Goal: Task Accomplishment & Management: Manage account settings

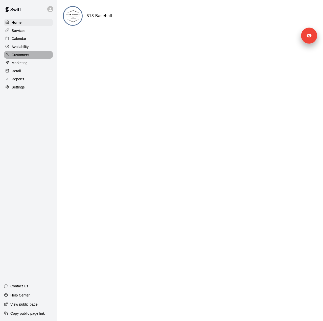
click at [26, 57] on p "Customers" at bounding box center [20, 54] width 17 height 5
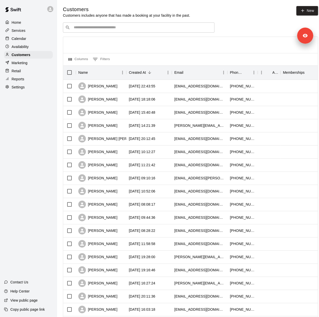
click at [111, 29] on input "Search customers by name or email" at bounding box center [142, 27] width 140 height 5
type input "*****"
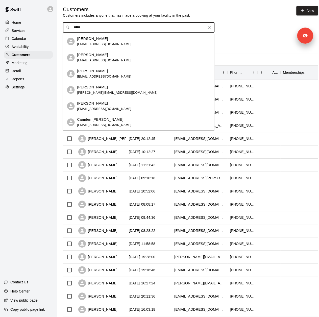
click at [113, 41] on div "[PERSON_NAME] [EMAIL_ADDRESS][DOMAIN_NAME]" at bounding box center [143, 41] width 133 height 11
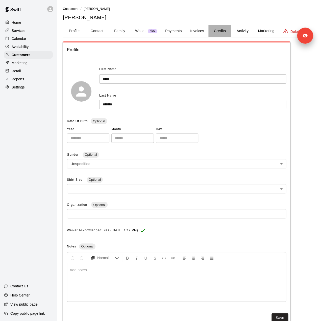
click at [215, 30] on button "Credits" at bounding box center [220, 31] width 23 height 12
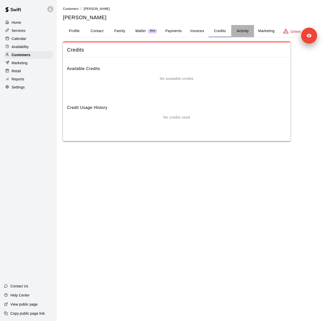
click at [250, 32] on button "Activity" at bounding box center [242, 31] width 23 height 12
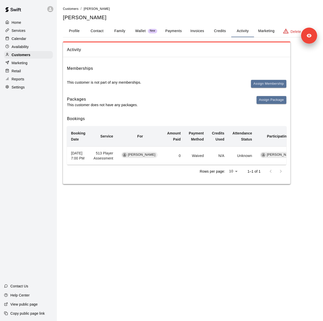
click at [201, 31] on button "Invoices" at bounding box center [197, 31] width 23 height 12
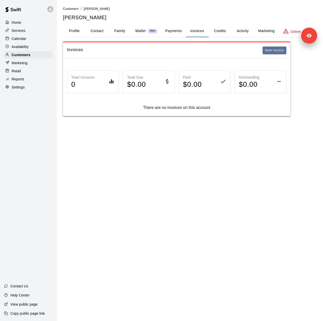
click at [178, 31] on button "Payments" at bounding box center [173, 31] width 25 height 12
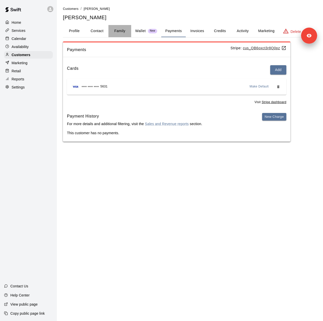
click at [118, 30] on button "Family" at bounding box center [119, 31] width 23 height 12
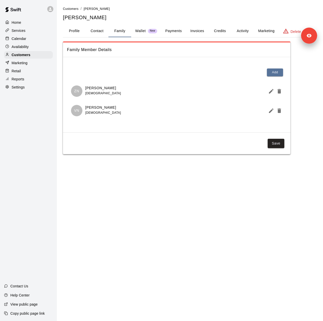
click at [242, 32] on button "Activity" at bounding box center [242, 31] width 23 height 12
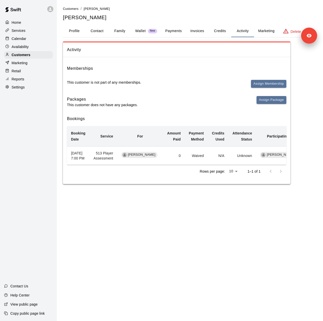
click at [73, 30] on button "Profile" at bounding box center [74, 31] width 23 height 12
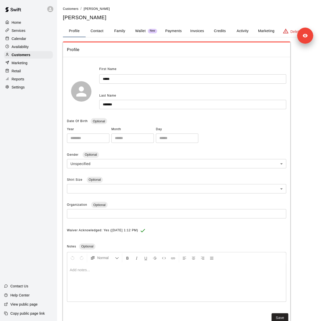
click at [98, 33] on button "Contact" at bounding box center [97, 31] width 23 height 12
select select "**"
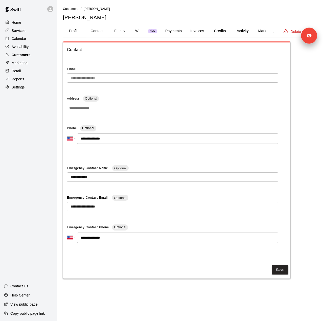
click at [20, 55] on p "Customers" at bounding box center [21, 54] width 19 height 5
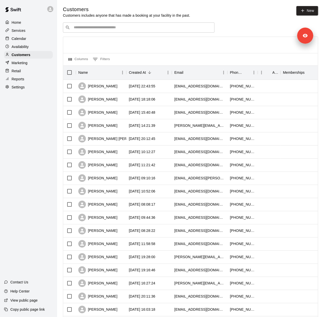
click at [83, 27] on input "Search customers by name or email" at bounding box center [142, 27] width 140 height 5
type input "*******"
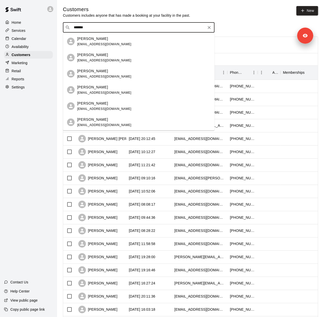
click at [119, 59] on div "[PERSON_NAME] [EMAIL_ADDRESS][DOMAIN_NAME]" at bounding box center [143, 57] width 133 height 11
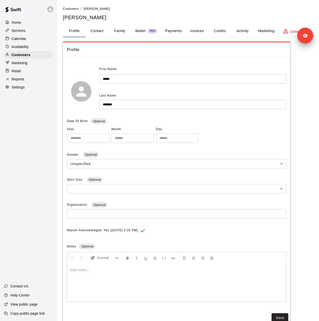
click at [223, 32] on button "Credits" at bounding box center [220, 31] width 23 height 12
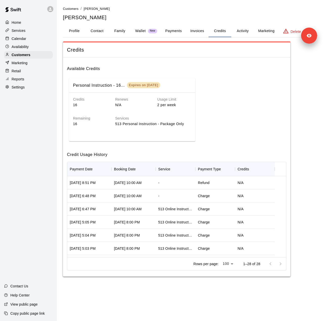
click at [74, 30] on button "Profile" at bounding box center [74, 31] width 23 height 12
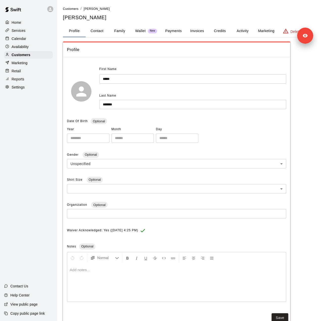
click at [103, 31] on button "Contact" at bounding box center [97, 31] width 23 height 12
select select "**"
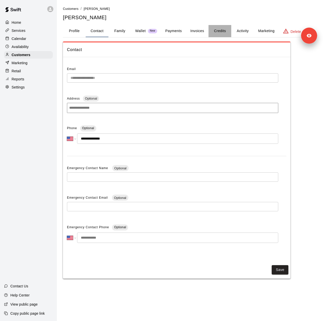
click at [219, 28] on button "Credits" at bounding box center [220, 31] width 23 height 12
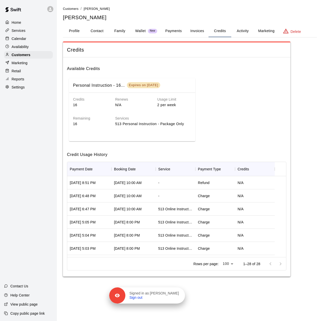
drag, startPoint x: 310, startPoint y: 36, endPoint x: 178, endPoint y: 296, distance: 291.7
click at [178, 296] on div "Signed in as [PERSON_NAME] Sign out" at bounding box center [155, 295] width 60 height 9
